Goal: Information Seeking & Learning: Learn about a topic

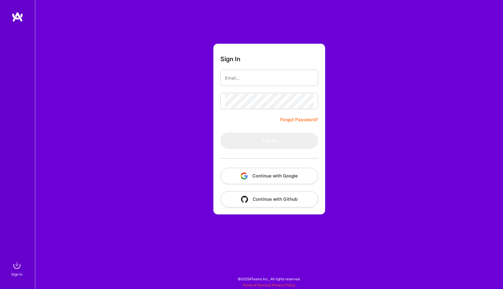
click at [235, 180] on button "Continue with Google" at bounding box center [269, 176] width 98 height 16
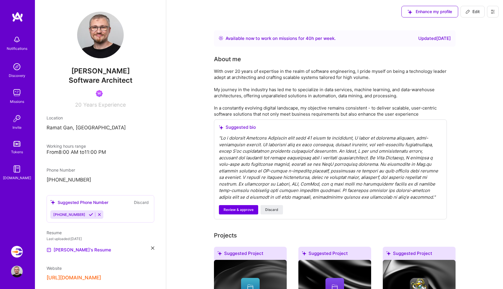
click at [14, 92] on img at bounding box center [17, 93] width 12 height 12
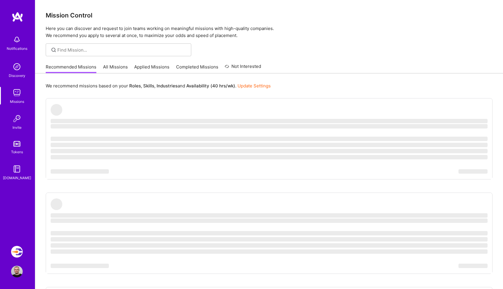
click at [114, 67] on link "All Missions" at bounding box center [115, 69] width 25 height 10
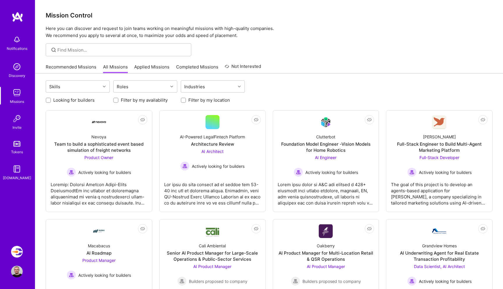
click at [49, 101] on input "Looking for builders" at bounding box center [49, 100] width 4 height 4
checkbox input "true"
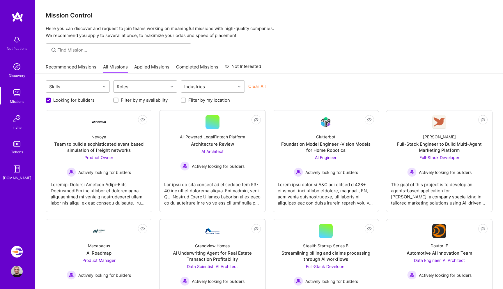
click at [184, 101] on input "Filter by my location" at bounding box center [184, 100] width 4 height 4
checkbox input "true"
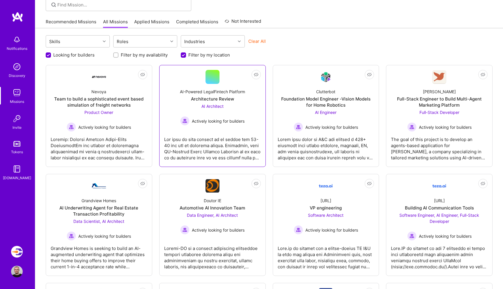
scroll to position [22, 0]
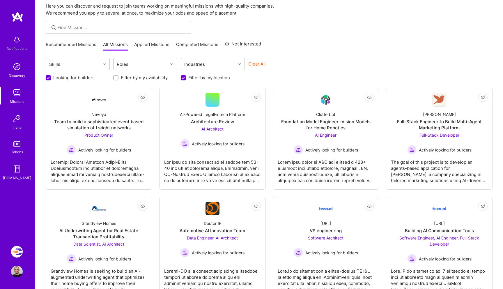
click at [352, 68] on div "Skills Roles Industries Clear All" at bounding box center [269, 65] width 447 height 14
click at [343, 64] on div "Skills Roles Industries Clear All" at bounding box center [269, 65] width 447 height 14
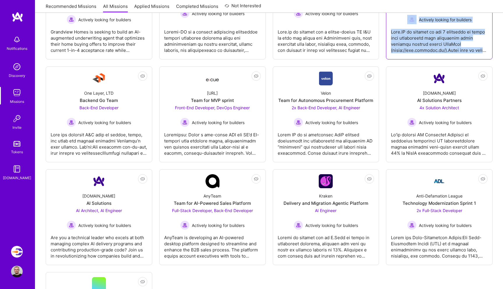
scroll to position [268, 0]
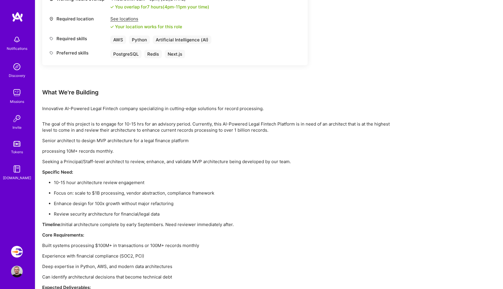
scroll to position [277, 0]
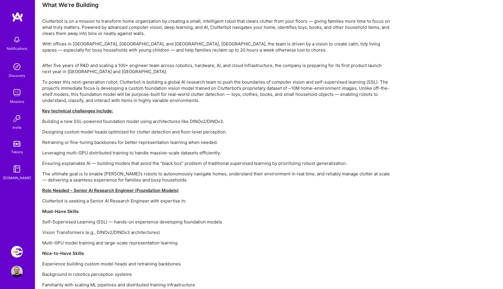
scroll to position [346, 0]
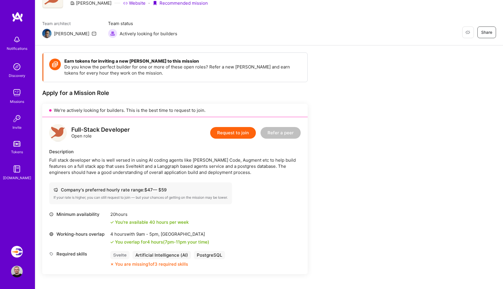
scroll to position [32, 0]
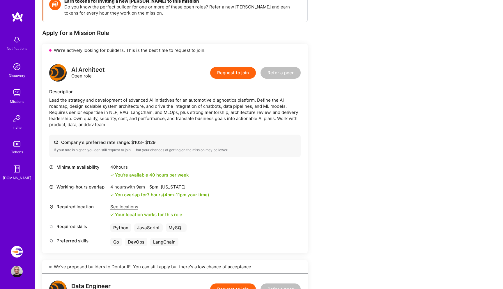
scroll to position [93, 0]
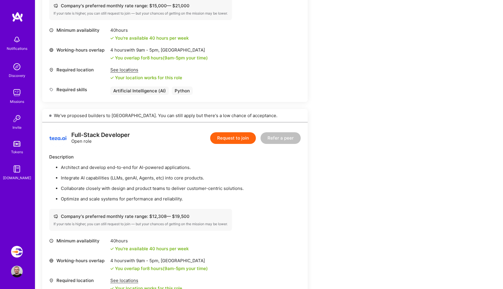
scroll to position [468, 0]
